Goal: Find specific page/section

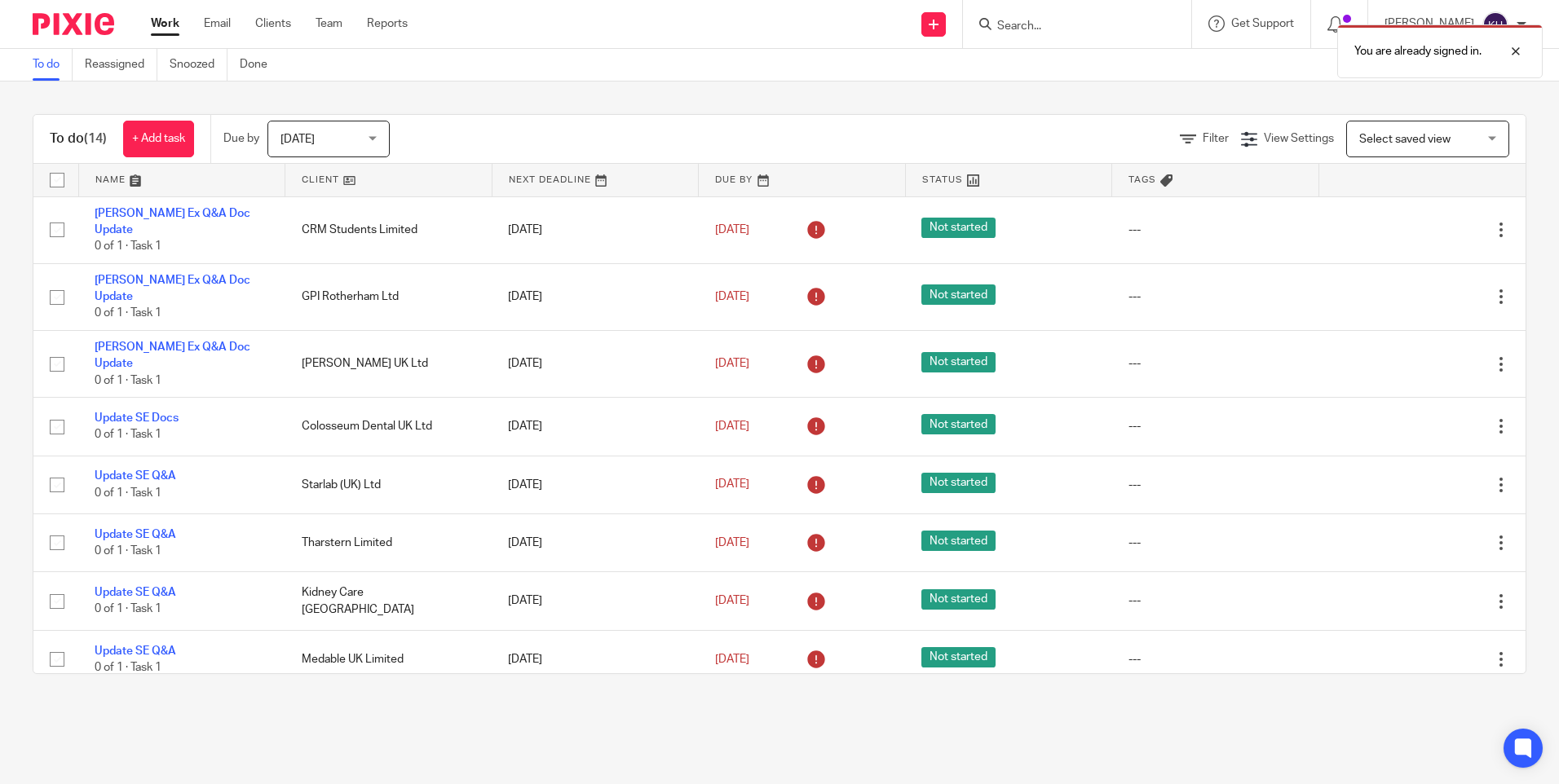
click at [1025, 22] on div "You are already signed in." at bounding box center [1160, 47] width 763 height 61
click at [1513, 48] on div at bounding box center [1503, 52] width 44 height 20
click at [1036, 21] on input "Search" at bounding box center [1069, 27] width 147 height 14
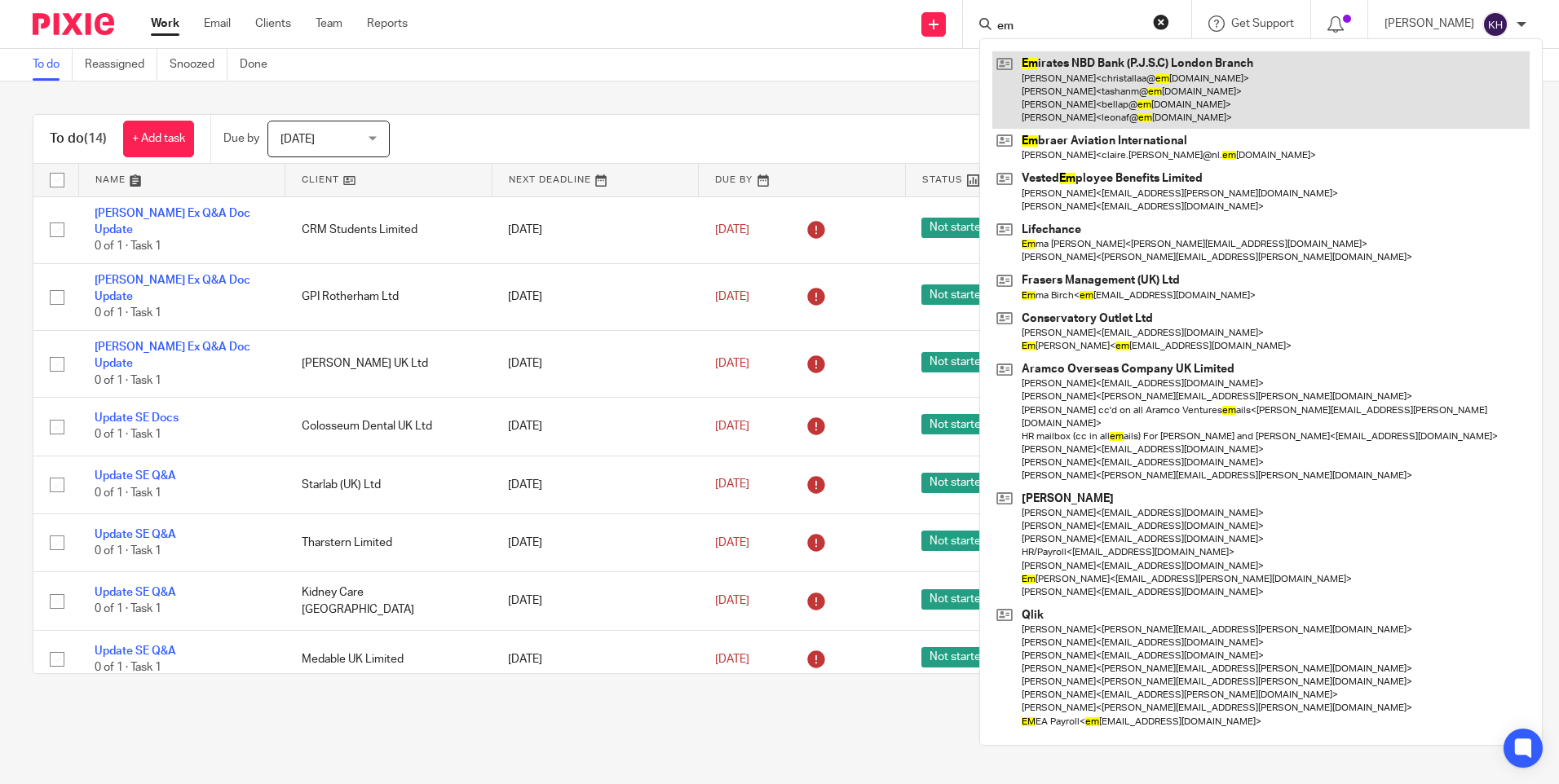
type input "em"
click at [1126, 84] on link at bounding box center [1261, 90] width 537 height 78
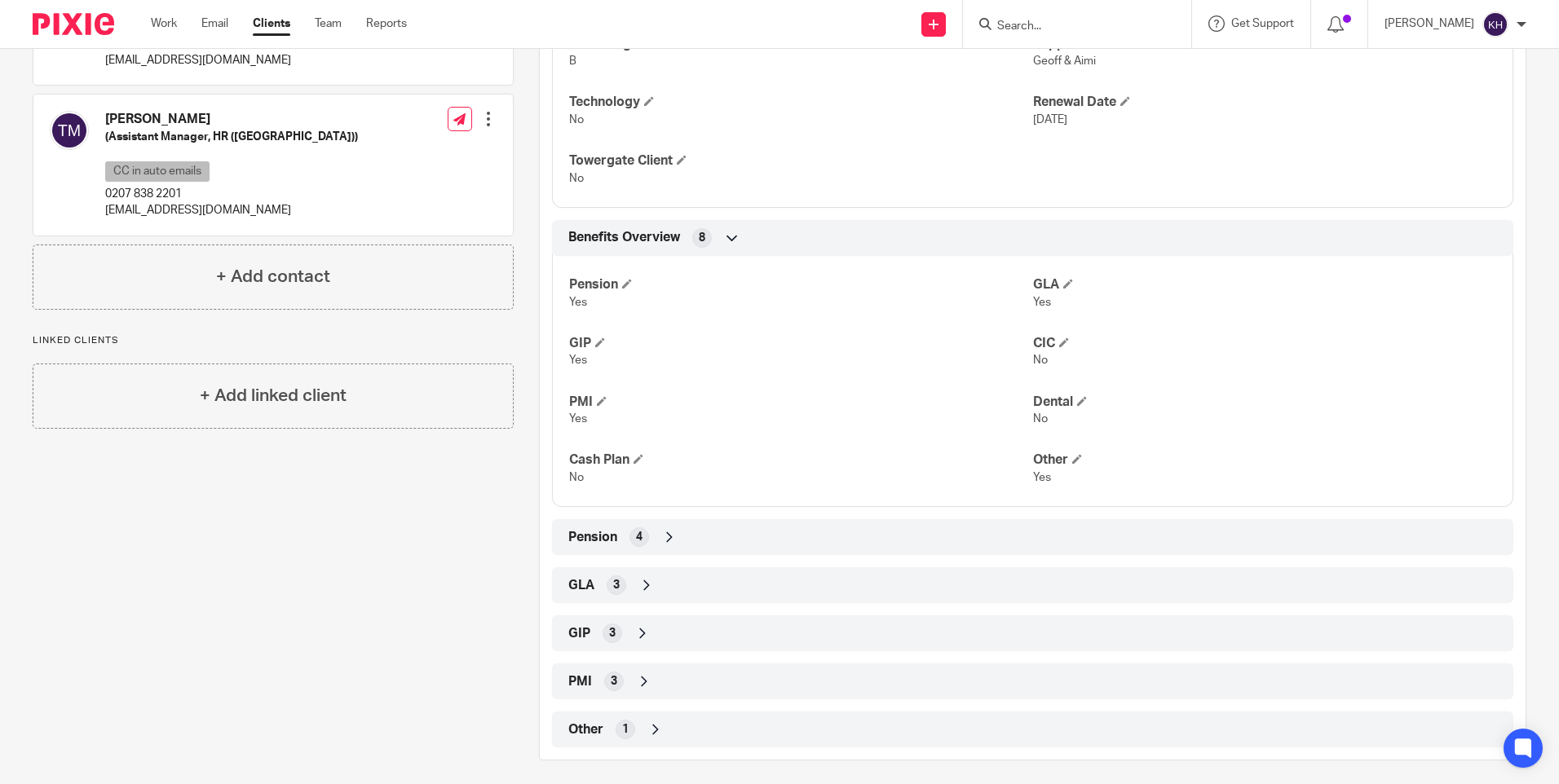
scroll to position [498, 0]
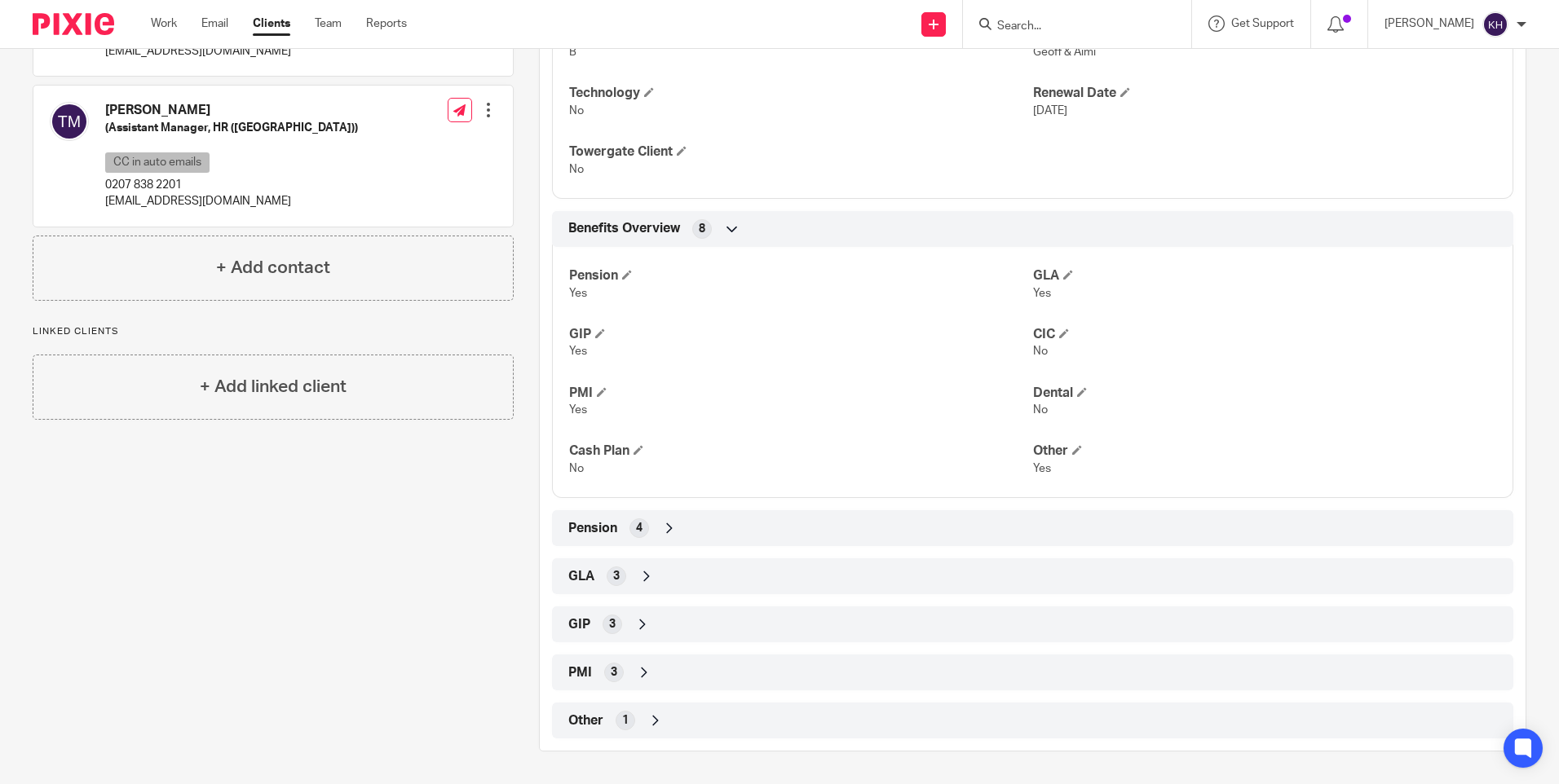
click at [597, 524] on span "Pension" at bounding box center [593, 528] width 49 height 17
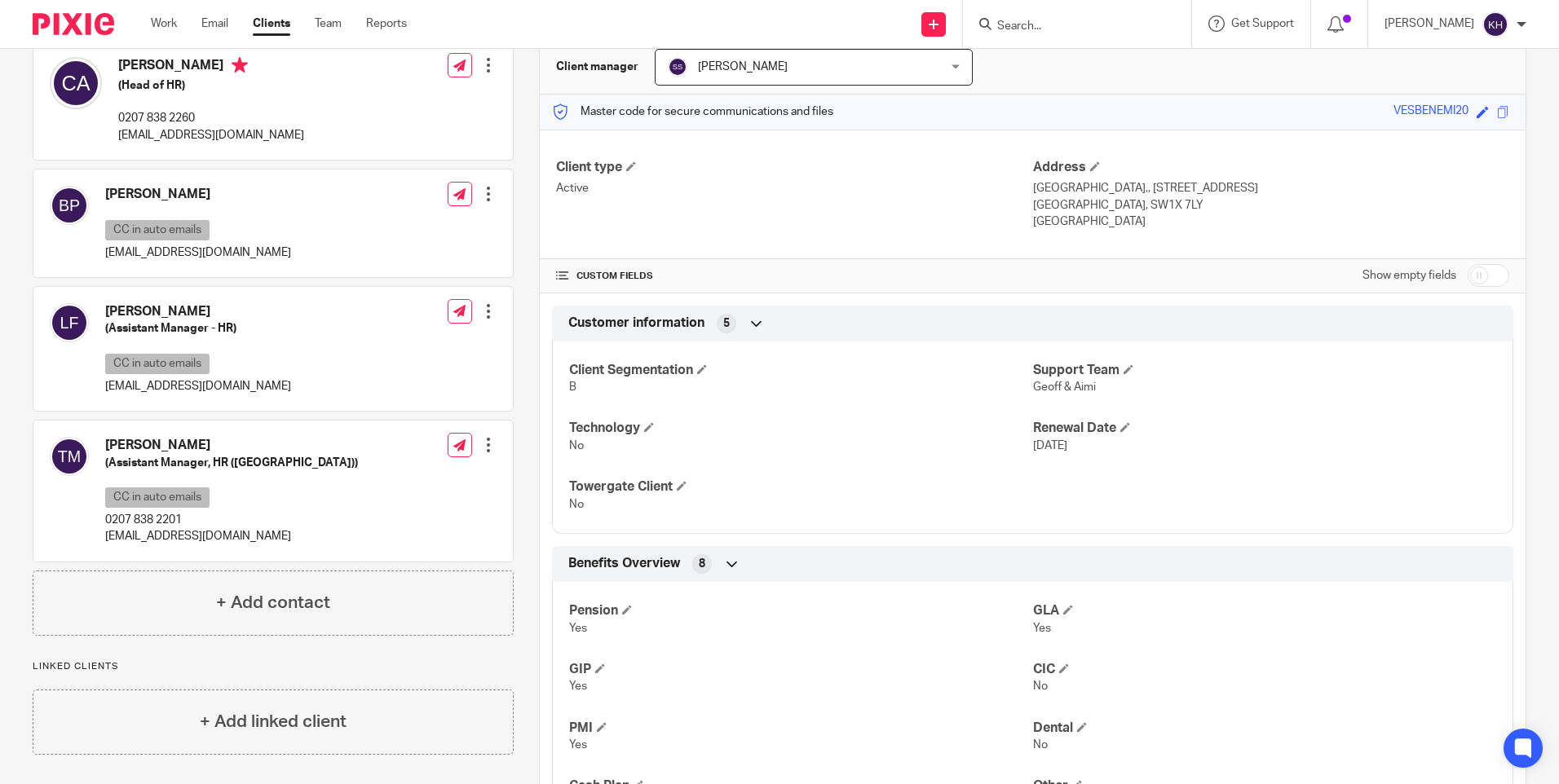
scroll to position [0, 0]
